Goal: Task Accomplishment & Management: Manage account settings

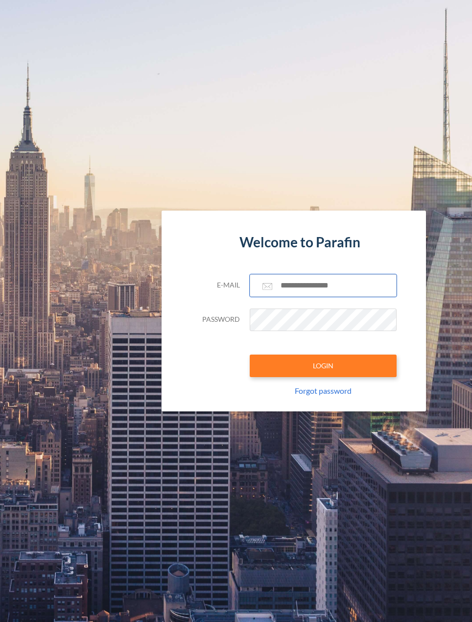
click at [303, 286] on input "text" at bounding box center [323, 285] width 147 height 23
paste input "**********"
type input "**********"
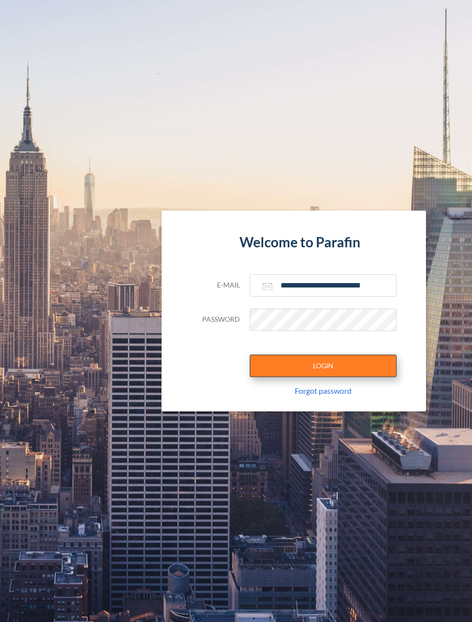
click at [318, 366] on button "LOGIN" at bounding box center [323, 366] width 147 height 23
